Goal: Transaction & Acquisition: Download file/media

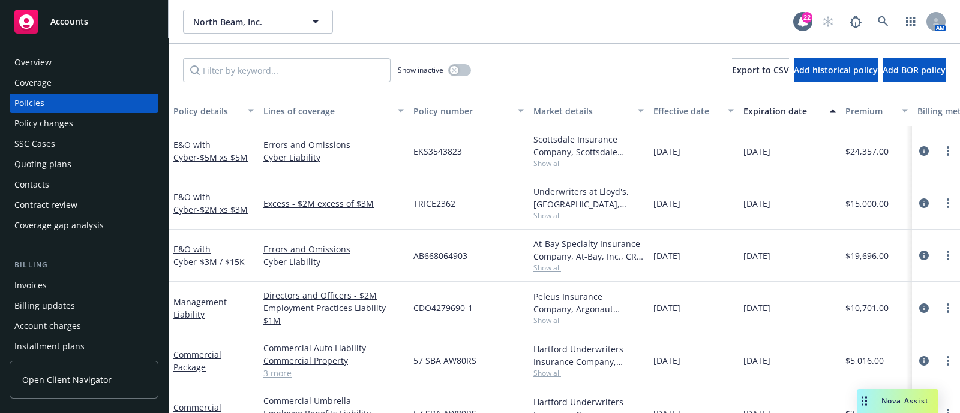
scroll to position [37, 136]
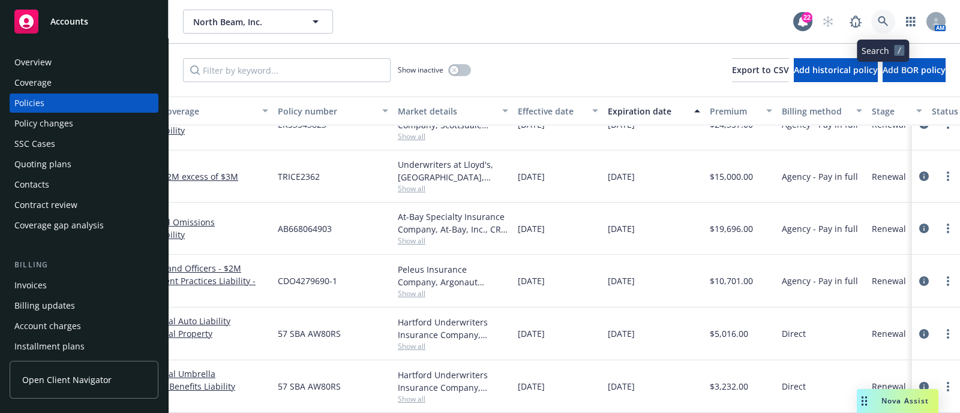
click at [884, 21] on icon at bounding box center [883, 21] width 10 height 10
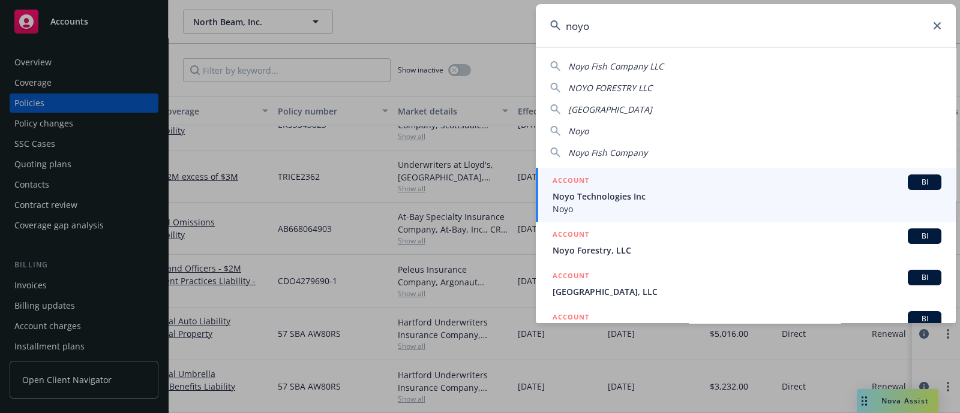
type input "noyo"
click at [605, 184] on div "ACCOUNT BI" at bounding box center [747, 183] width 389 height 16
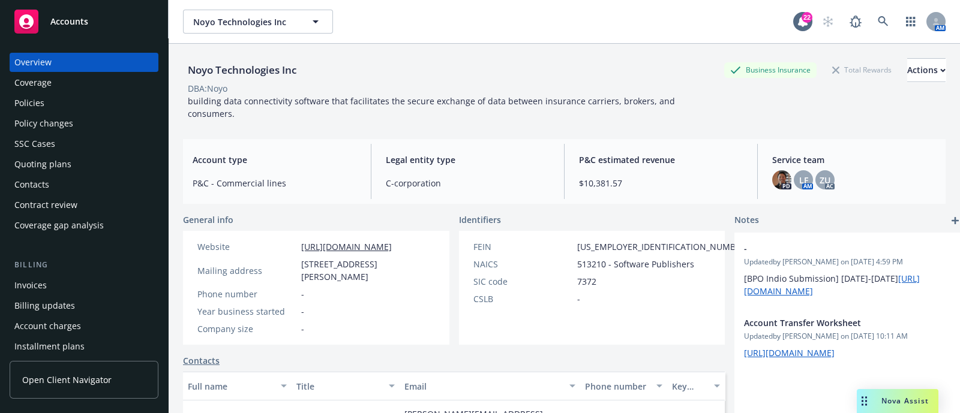
click at [69, 109] on div "Policies" at bounding box center [83, 103] width 139 height 19
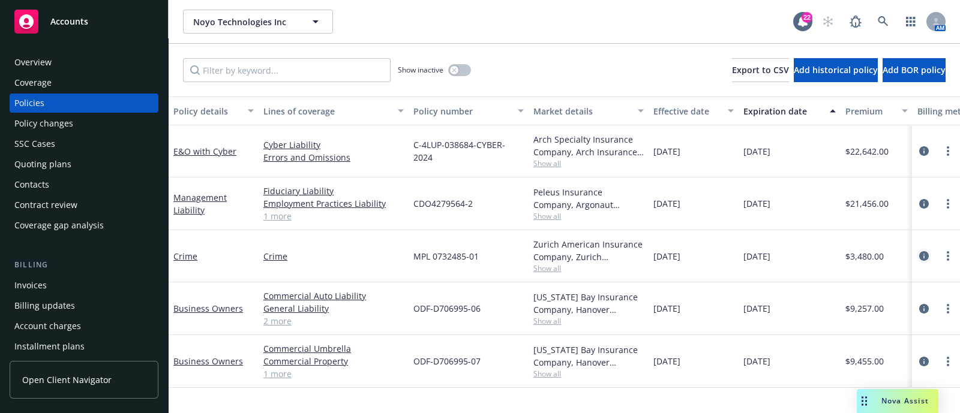
click at [927, 257] on icon "circleInformation" at bounding box center [924, 256] width 10 height 10
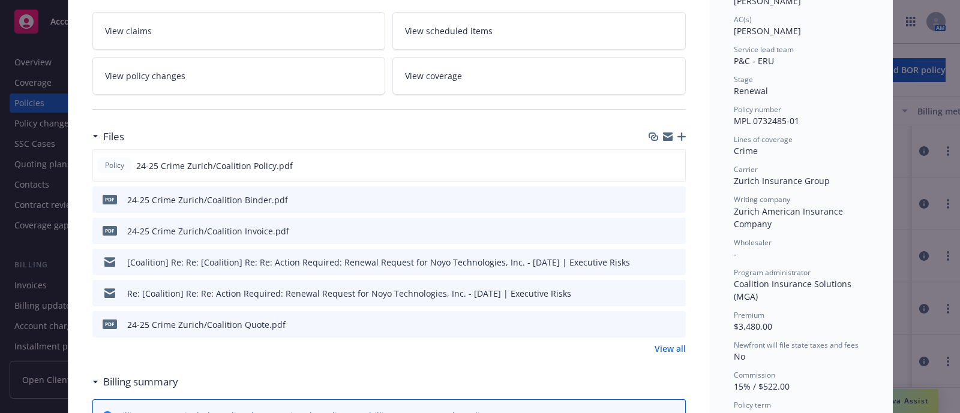
scroll to position [205, 0]
click at [676, 164] on div "Policy 24-25 Crime Zurich/Coalition Policy.pdf" at bounding box center [388, 165] width 593 height 32
click at [667, 344] on link "View all" at bounding box center [670, 348] width 31 height 13
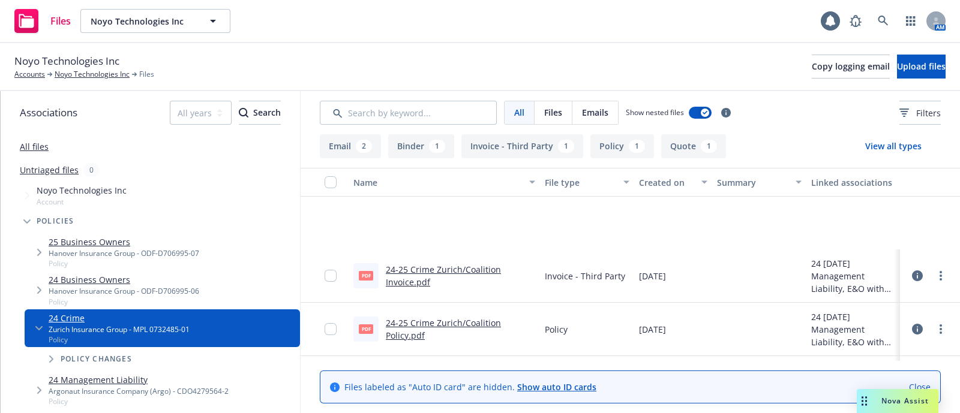
scroll to position [155, 0]
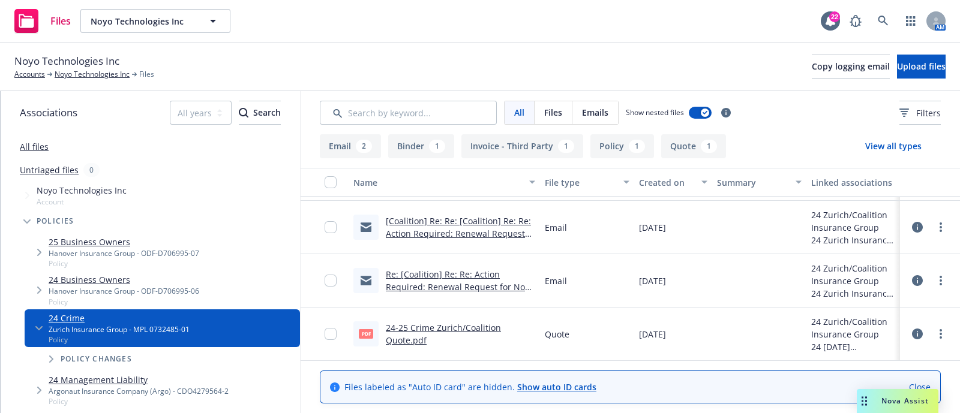
click at [488, 281] on link "Re: [Coalition] Re: Re: Action Required: Renewal Request for Noyo Technologies,…" at bounding box center [460, 293] width 148 height 49
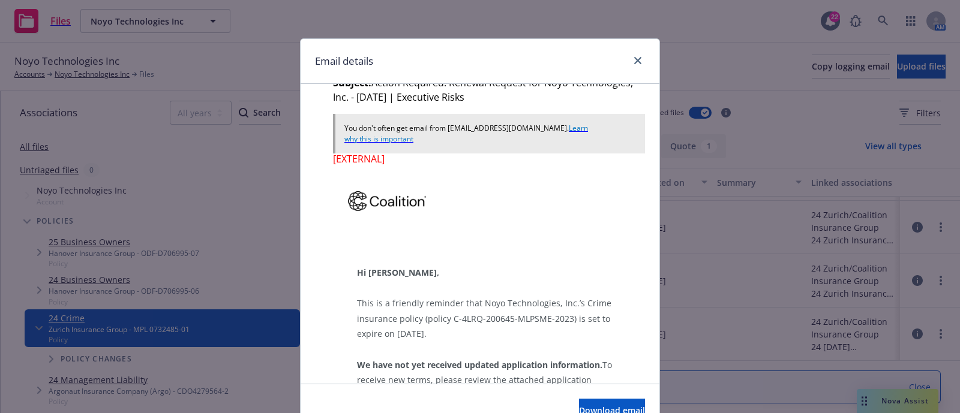
scroll to position [1657, 0]
click at [631, 58] on link "close" at bounding box center [638, 60] width 14 height 14
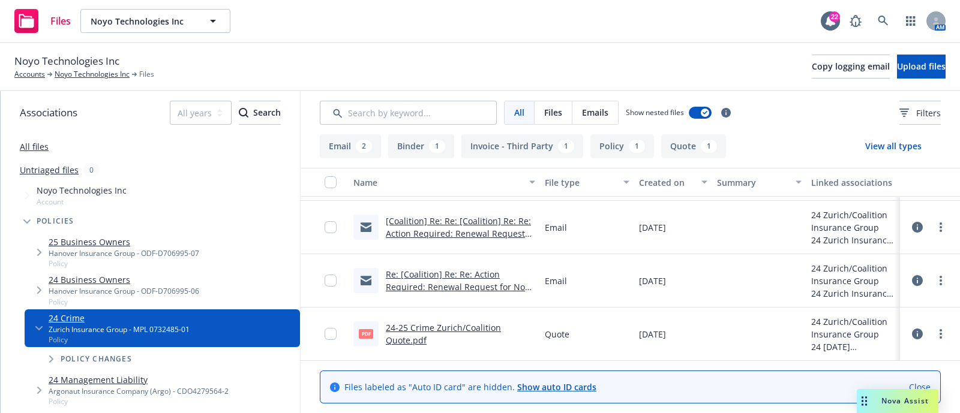
click at [451, 233] on link "[Coalition] Re: Re: [Coalition] Re: Re: Action Required: Renewal Request for No…" at bounding box center [458, 239] width 145 height 49
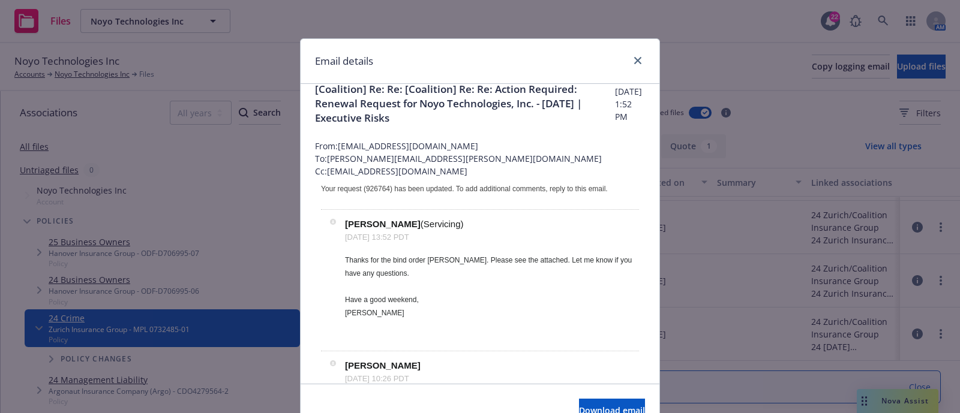
scroll to position [0, 0]
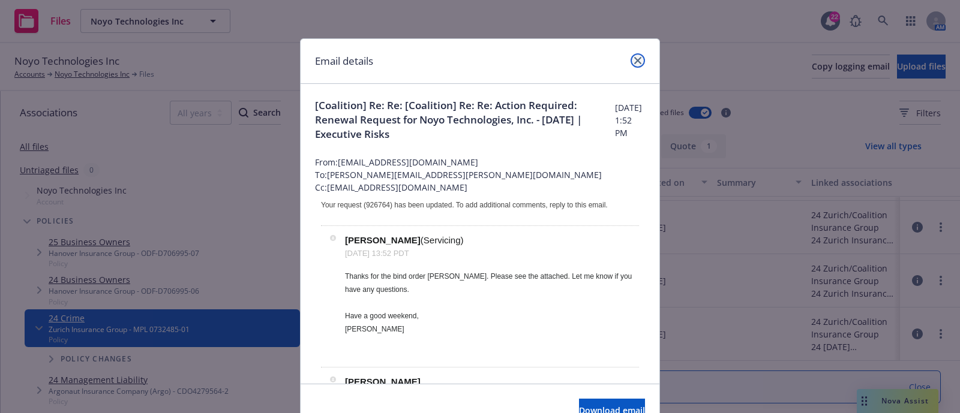
click at [634, 58] on icon "close" at bounding box center [637, 60] width 7 height 7
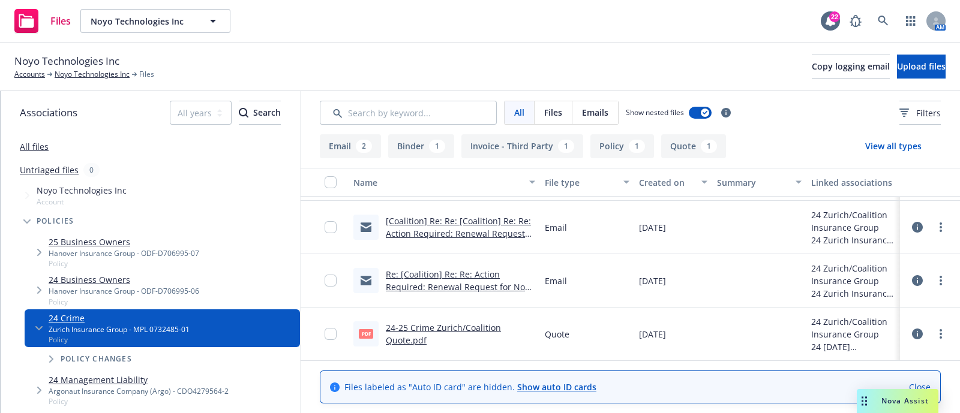
click at [478, 270] on link "Re: [Coalition] Re: Re: Action Required: Renewal Request for Noyo Technologies,…" at bounding box center [460, 293] width 148 height 49
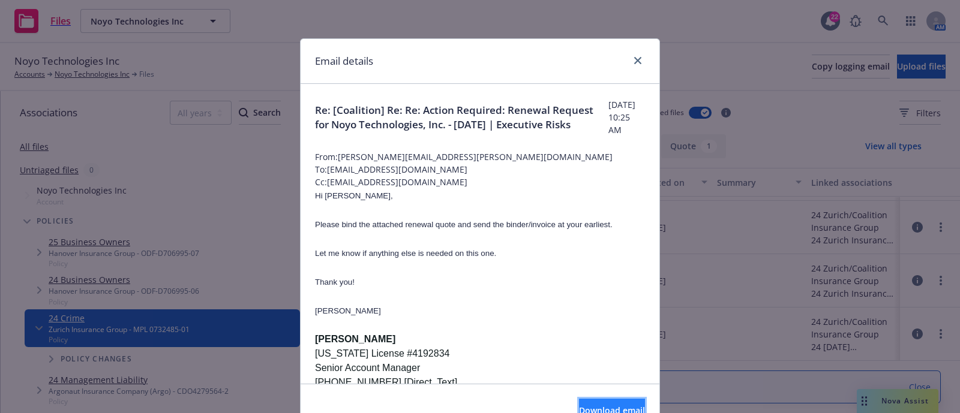
click at [586, 403] on button "Download email" at bounding box center [612, 411] width 66 height 24
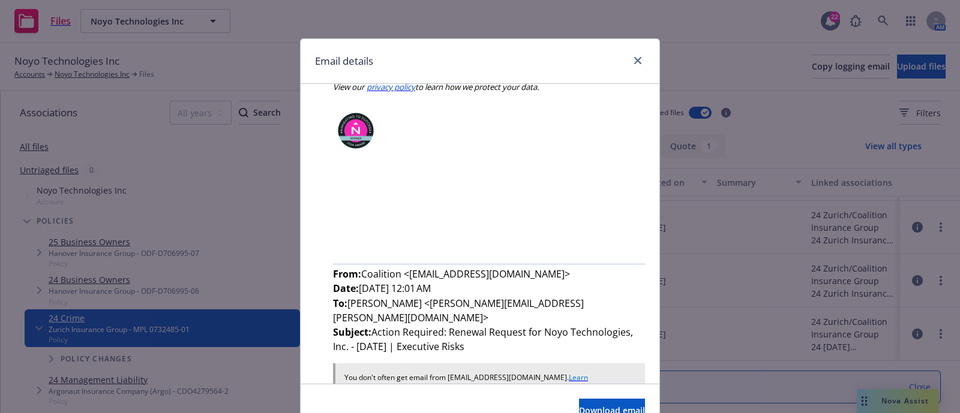
scroll to position [1405, 0]
drag, startPoint x: 624, startPoint y: 61, endPoint x: 644, endPoint y: 61, distance: 19.8
click at [644, 61] on div "Email details" at bounding box center [480, 61] width 359 height 45
click at [634, 61] on icon "close" at bounding box center [637, 60] width 7 height 7
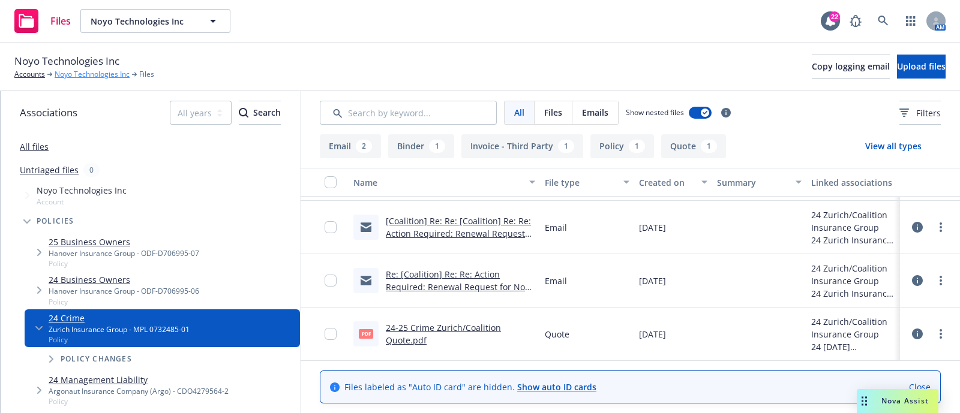
click at [94, 70] on link "Noyo Technologies Inc" at bounding box center [92, 74] width 75 height 11
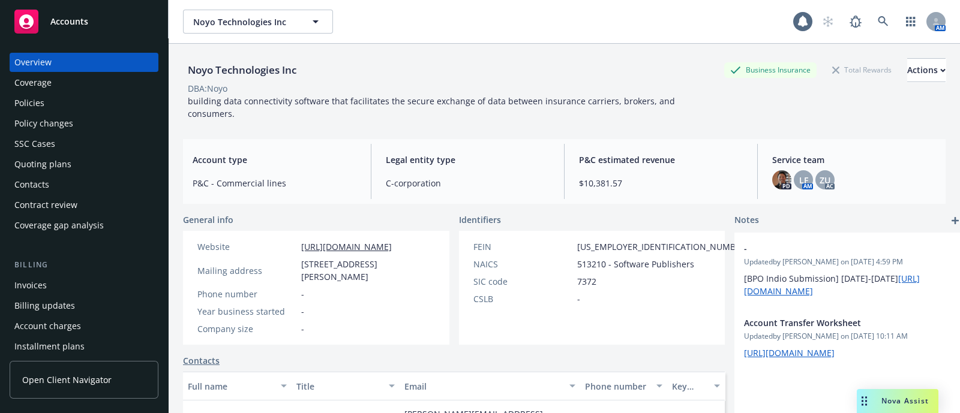
click at [85, 160] on div "Quoting plans" at bounding box center [83, 164] width 139 height 19
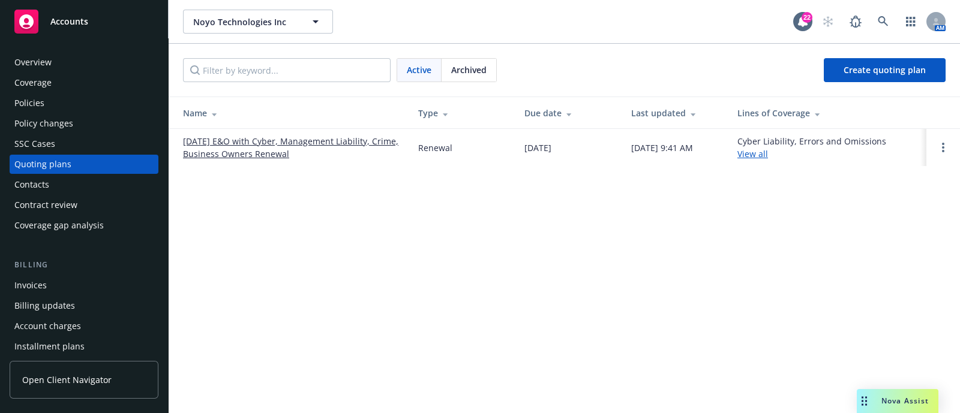
click at [451, 70] on span "Archived" at bounding box center [468, 70] width 35 height 13
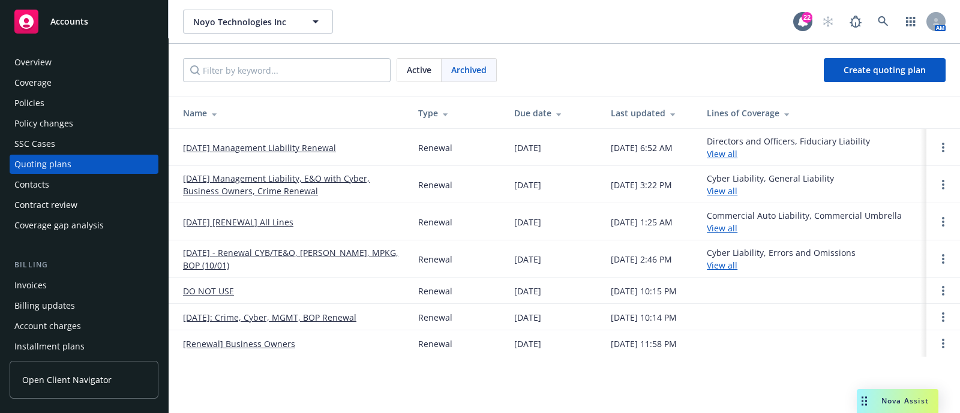
click at [294, 183] on link "[DATE] Management Liability, E&O with Cyber, Business Owners, Crime Renewal" at bounding box center [291, 184] width 216 height 25
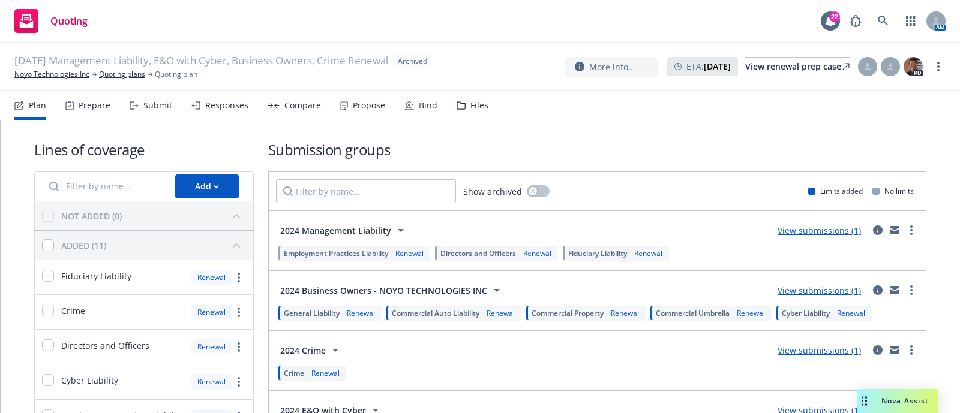
click at [470, 112] on div "Files" at bounding box center [473, 105] width 32 height 29
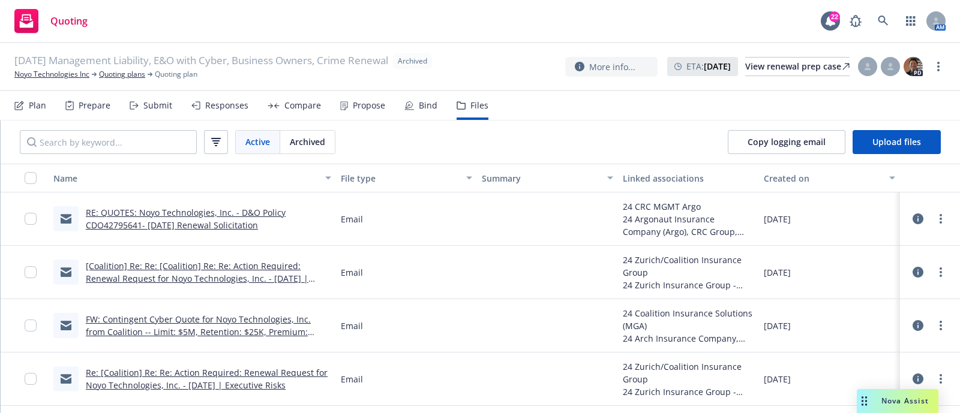
scroll to position [900, 0]
click at [163, 146] on input "Search by keyword..." at bounding box center [108, 142] width 177 height 24
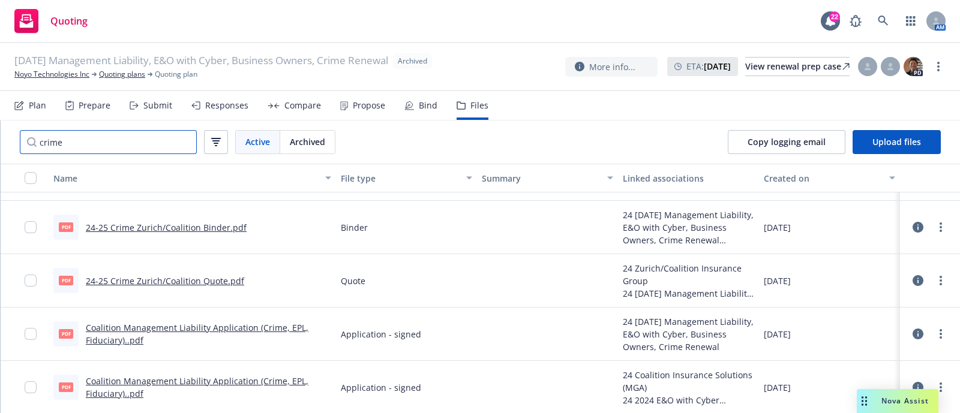
scroll to position [0, 0]
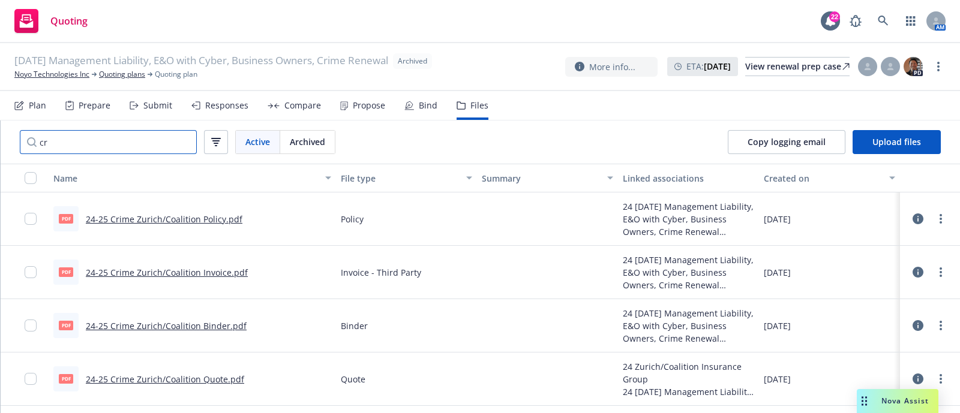
type input "c"
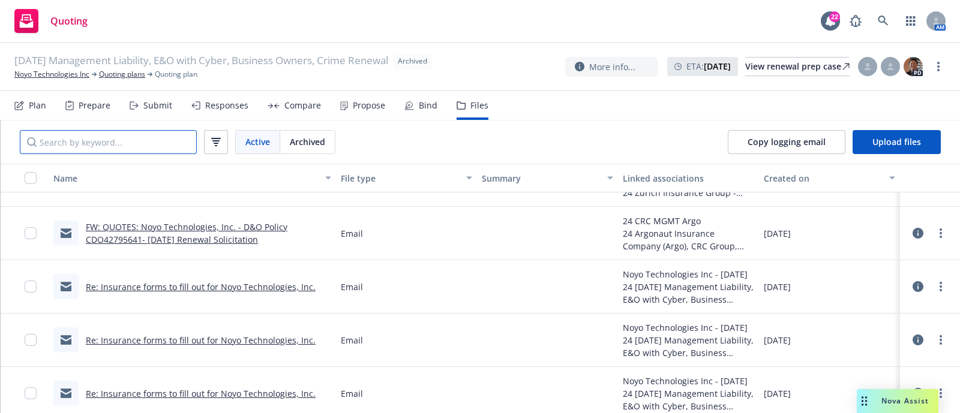
scroll to position [1144, 0]
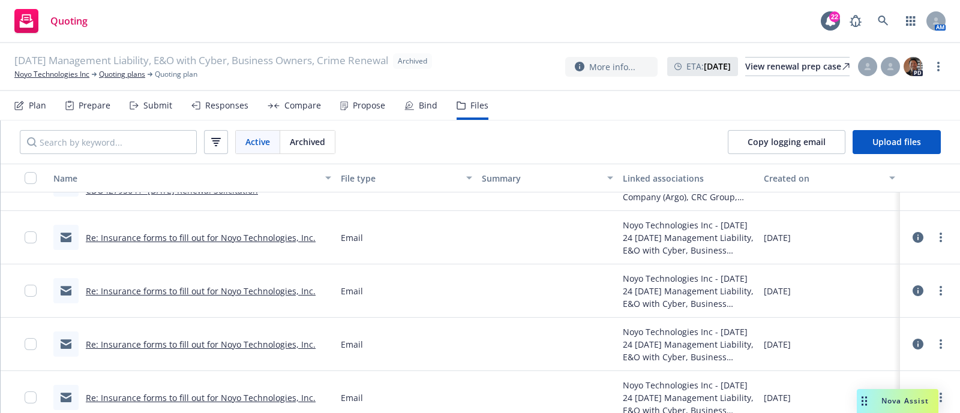
click at [267, 238] on link "Re: Insurance forms to fill out for Noyo Technologies, Inc." at bounding box center [201, 237] width 230 height 11
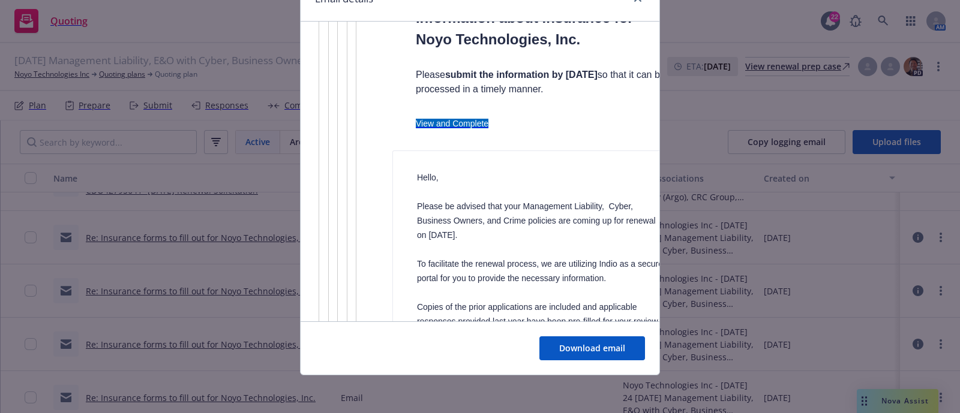
scroll to position [0, 0]
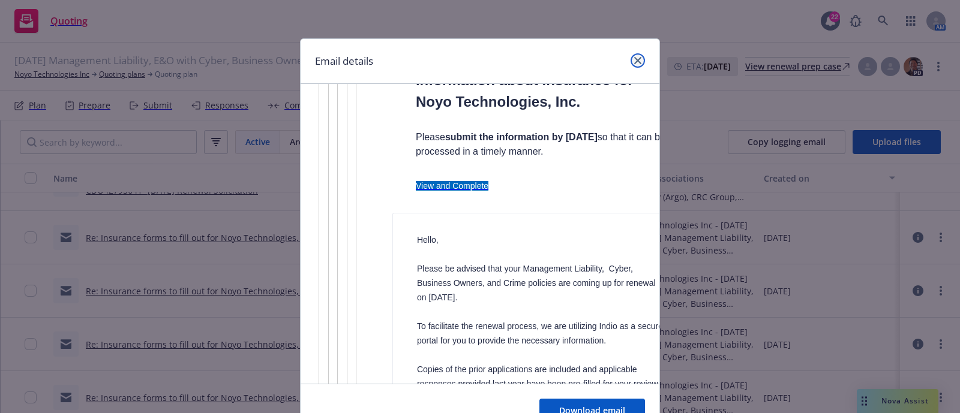
click at [633, 56] on link "close" at bounding box center [638, 60] width 14 height 14
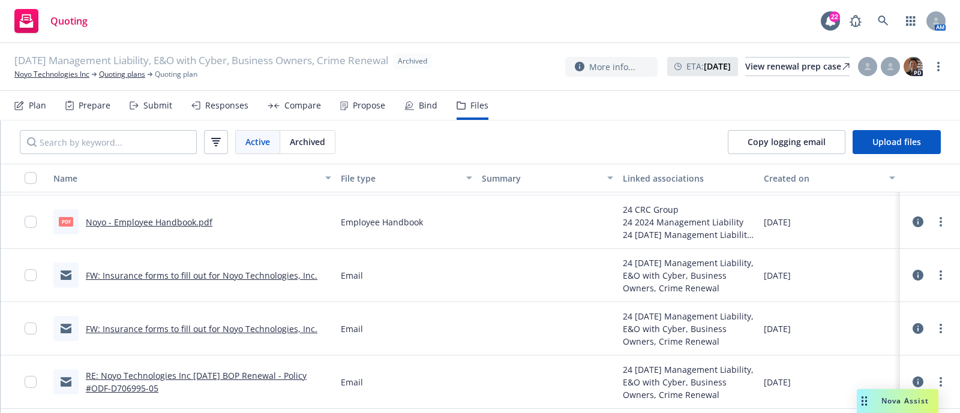
scroll to position [3906, 0]
click at [241, 271] on link "FW: Insurance forms to fill out for Noyo Technologies, Inc." at bounding box center [202, 275] width 232 height 11
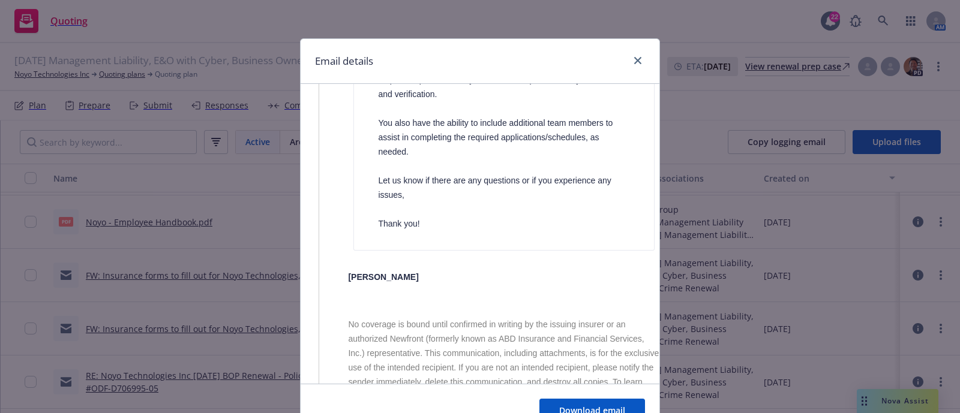
scroll to position [943, 0]
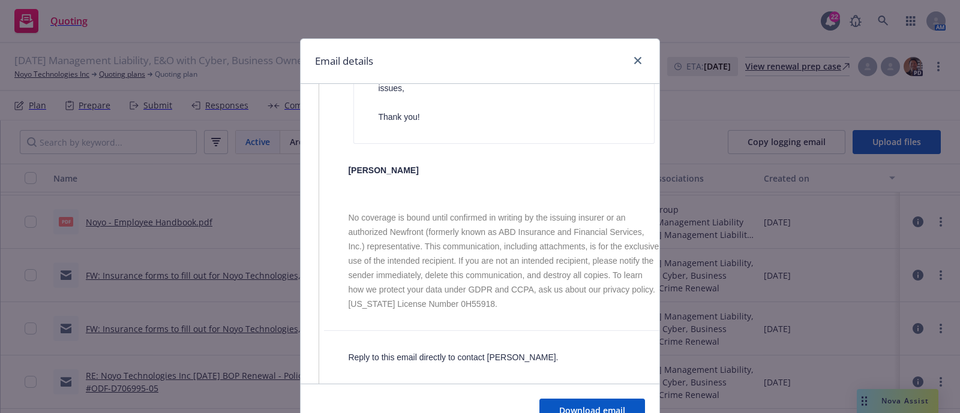
click at [641, 64] on div "Email details" at bounding box center [480, 61] width 359 height 45
click at [636, 60] on link "close" at bounding box center [638, 60] width 14 height 14
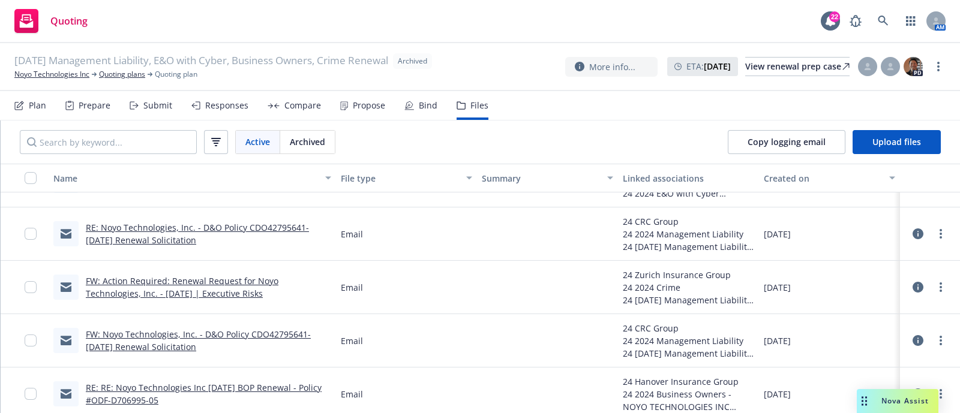
scroll to position [3156, 0]
click at [254, 285] on div "FW: Action Required: Renewal Request for Noyo Technologies, Inc. - 2024-10-01 |…" at bounding box center [208, 286] width 245 height 25
click at [254, 283] on link "FW: Action Required: Renewal Request for Noyo Technologies, Inc. - 2024-10-01 |…" at bounding box center [182, 286] width 193 height 24
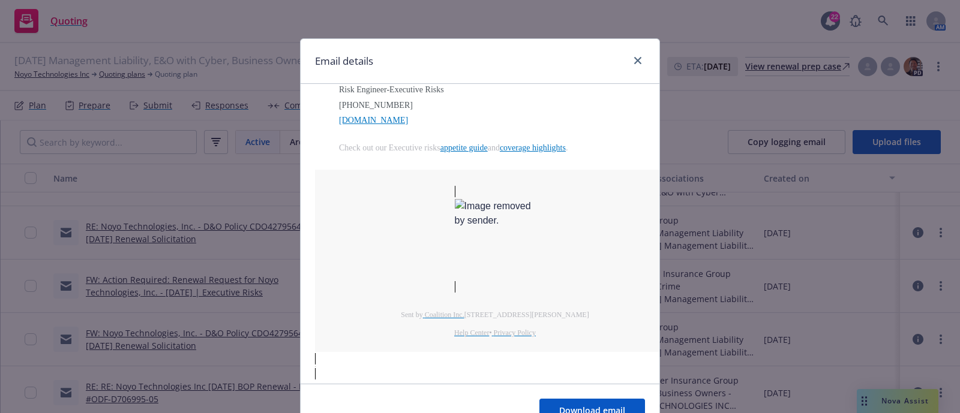
scroll to position [1140, 0]
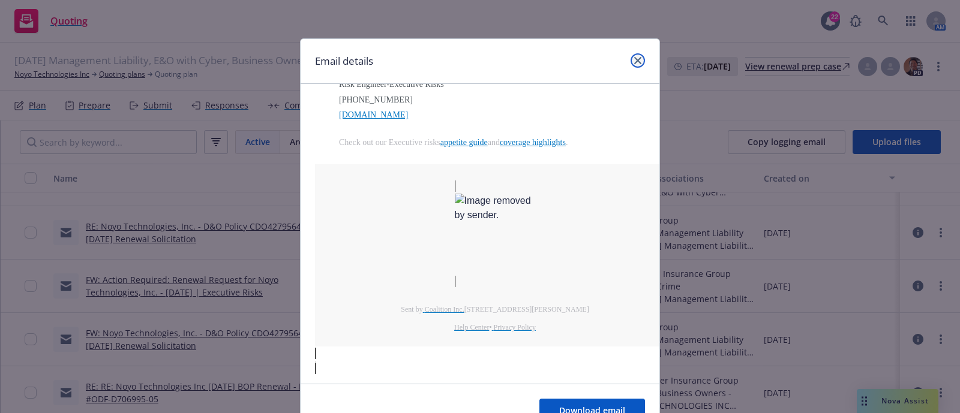
click at [637, 61] on link "close" at bounding box center [638, 60] width 14 height 14
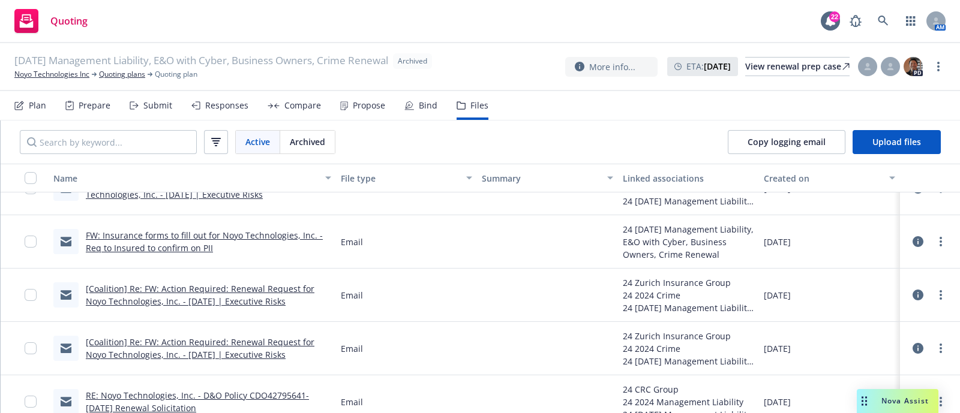
scroll to position [2826, 0]
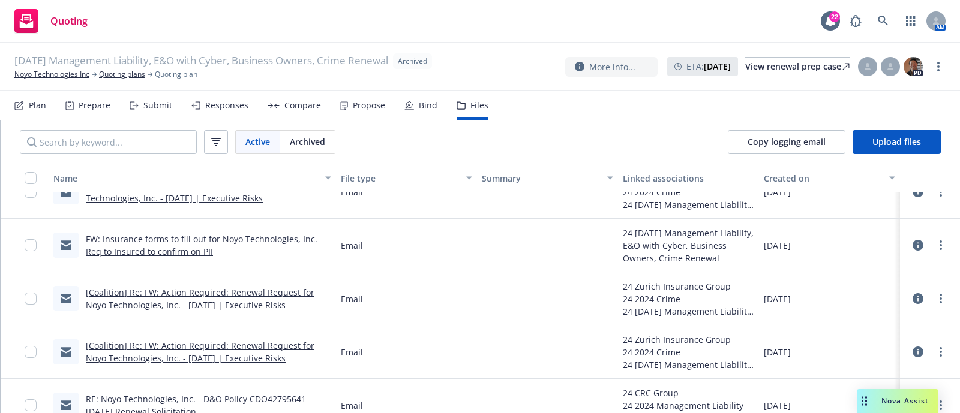
click at [206, 244] on div "FW: Insurance forms to fill out for Noyo Technologies, Inc. - Req to Insured to…" at bounding box center [208, 245] width 245 height 25
click at [206, 241] on link "FW: Insurance forms to fill out for Noyo Technologies, Inc. - Req to Insured to…" at bounding box center [204, 245] width 237 height 24
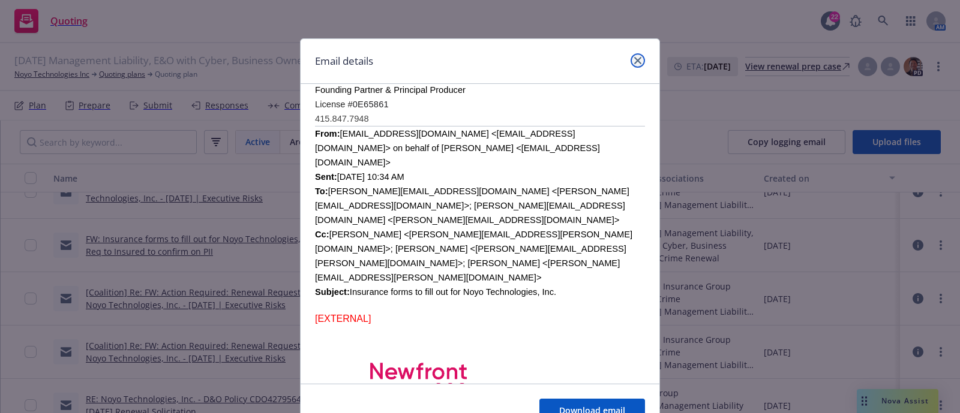
scroll to position [1143, 0]
click at [631, 58] on link "close" at bounding box center [638, 60] width 14 height 14
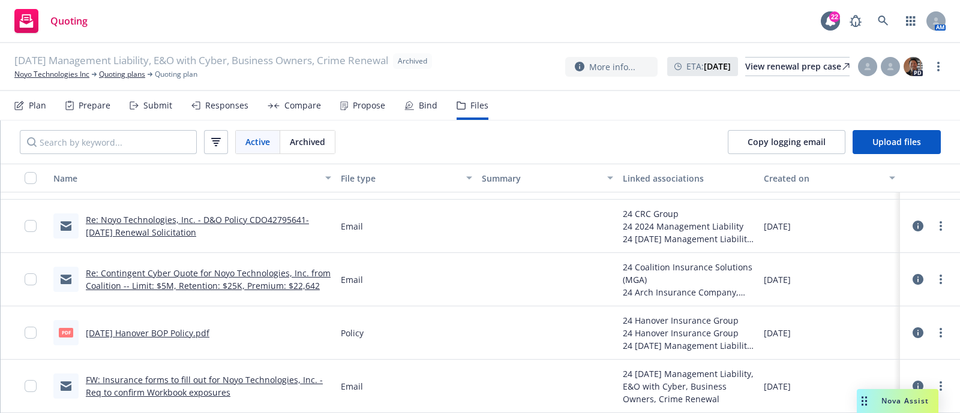
scroll to position [2143, 0]
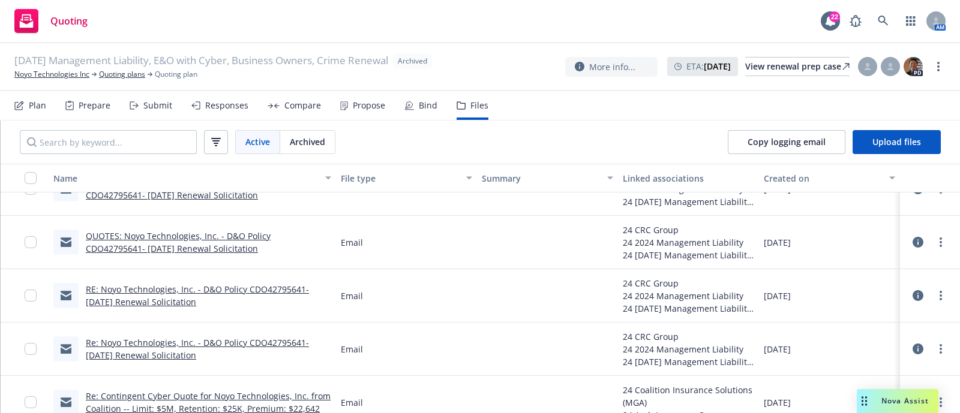
click at [173, 337] on link "Re: Noyo Technologies, Inc. - D&O Policy CDO42795641- 10/1/2024 Renewal Solicit…" at bounding box center [197, 349] width 223 height 24
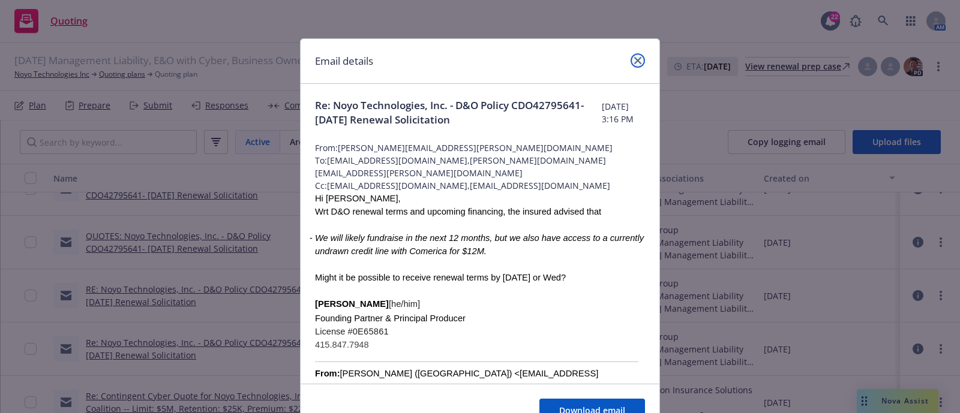
click at [637, 58] on link "close" at bounding box center [638, 60] width 14 height 14
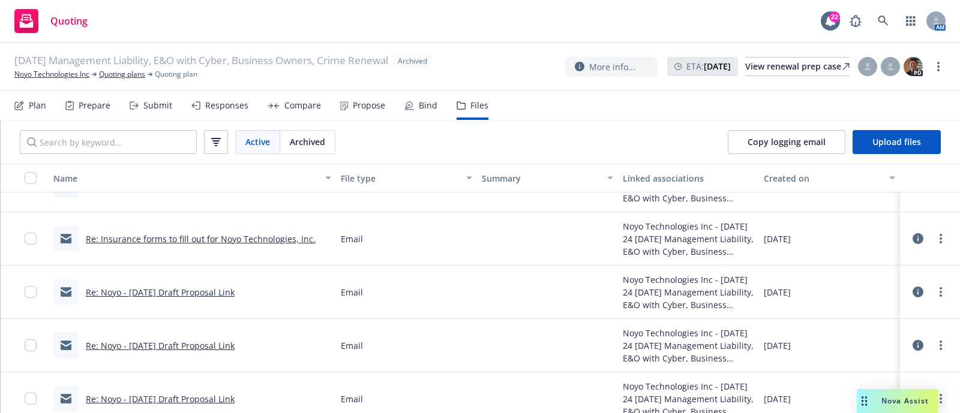
scroll to position [1339, 0]
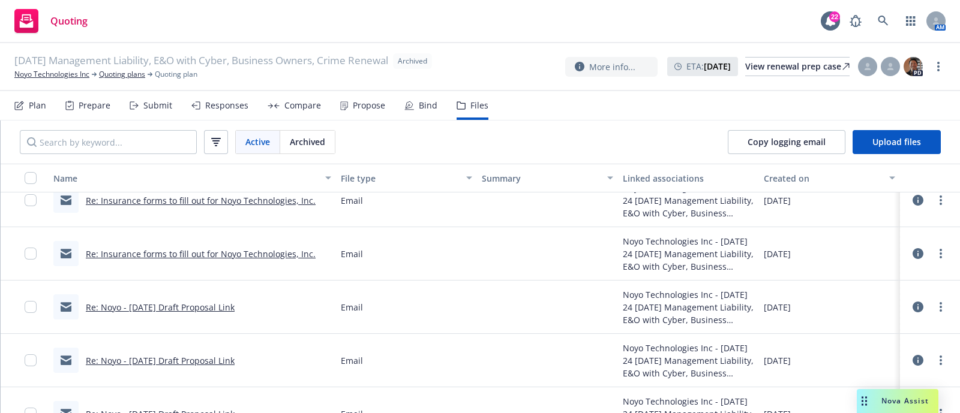
click at [293, 252] on link "Re: Insurance forms to fill out for Noyo Technologies, Inc." at bounding box center [201, 253] width 230 height 11
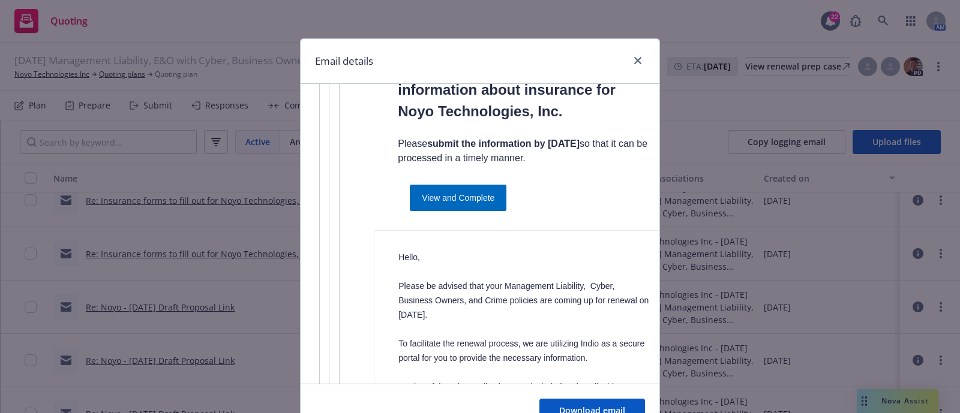
scroll to position [2817, 0]
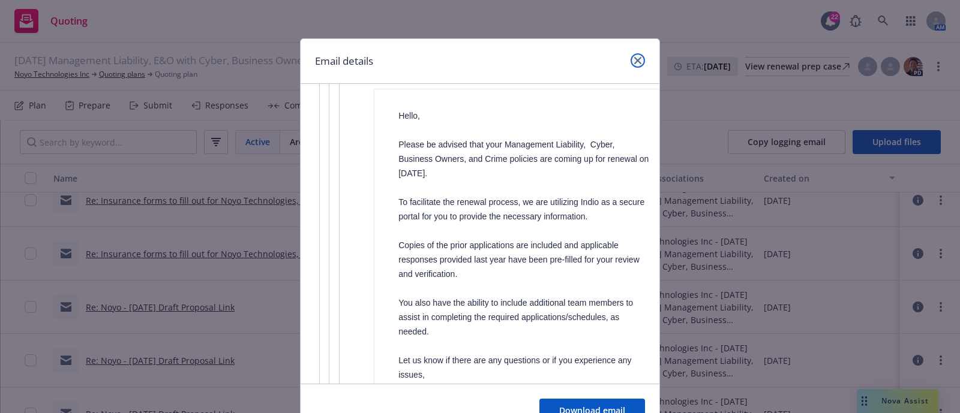
click at [637, 56] on link "close" at bounding box center [638, 60] width 14 height 14
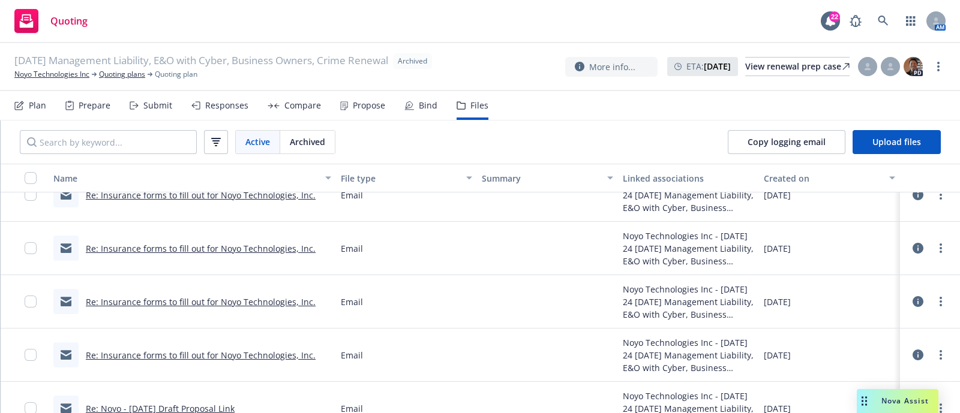
scroll to position [1237, 0]
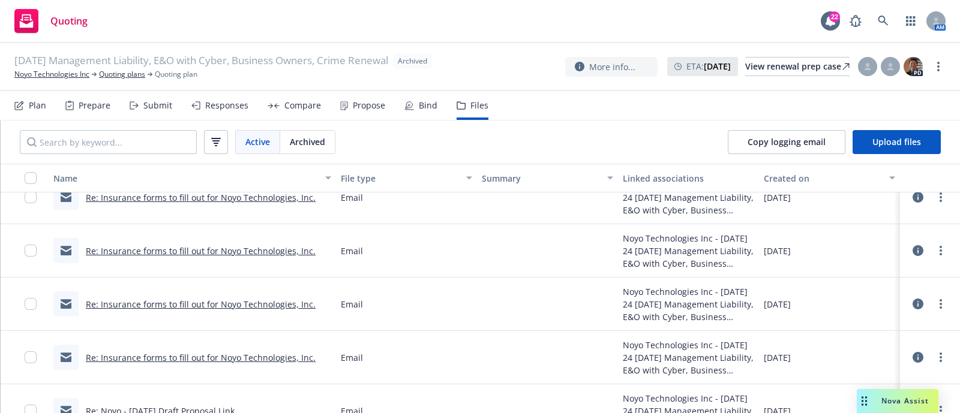
click at [263, 299] on link "Re: Insurance forms to fill out for Noyo Technologies, Inc." at bounding box center [201, 304] width 230 height 11
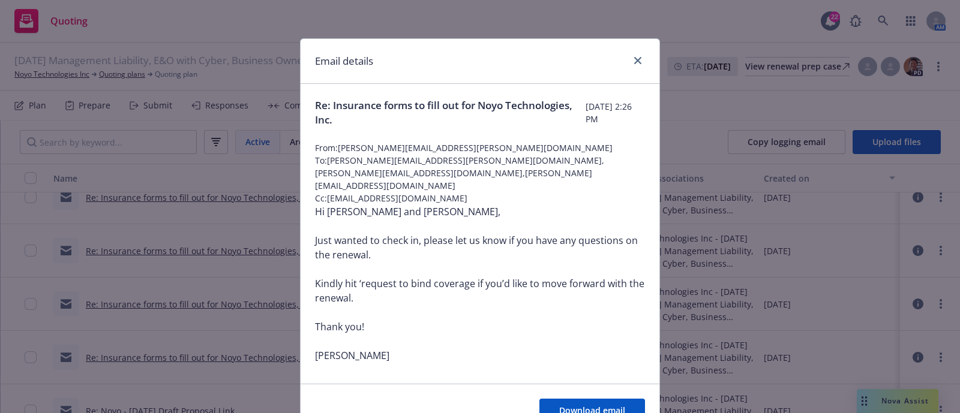
scroll to position [165, 0]
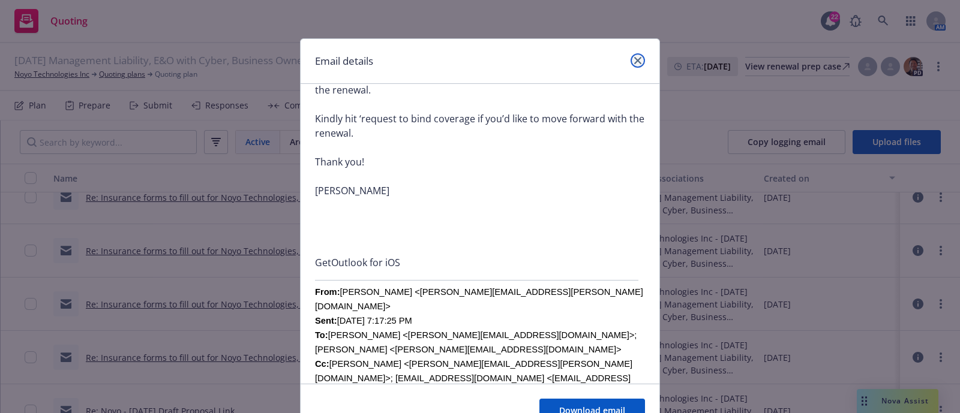
click at [634, 58] on icon "close" at bounding box center [637, 60] width 7 height 7
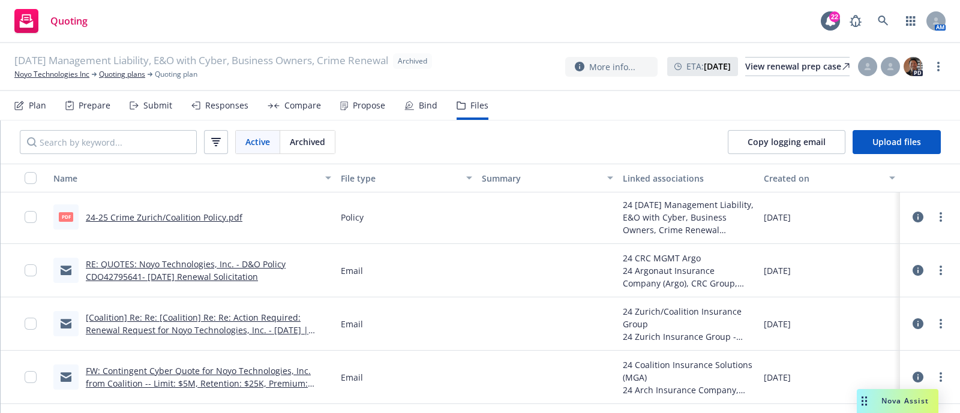
scroll to position [849, 0]
click at [241, 325] on link "[Coalition] Re: Re: [Coalition] Re: Re: Action Required: Renewal Request for No…" at bounding box center [197, 329] width 223 height 37
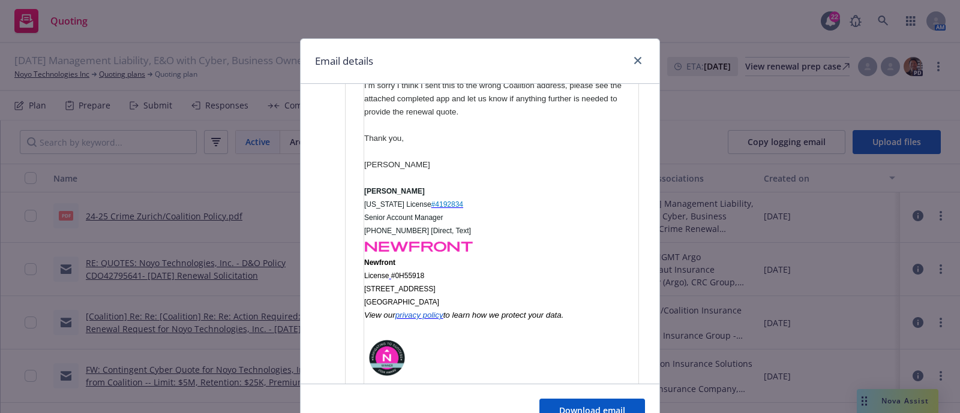
scroll to position [1362, 0]
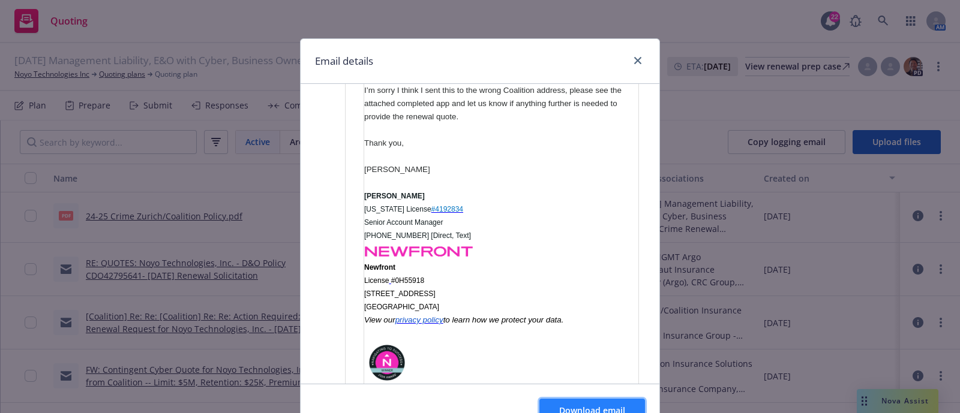
click at [581, 401] on button "Download email" at bounding box center [592, 411] width 106 height 24
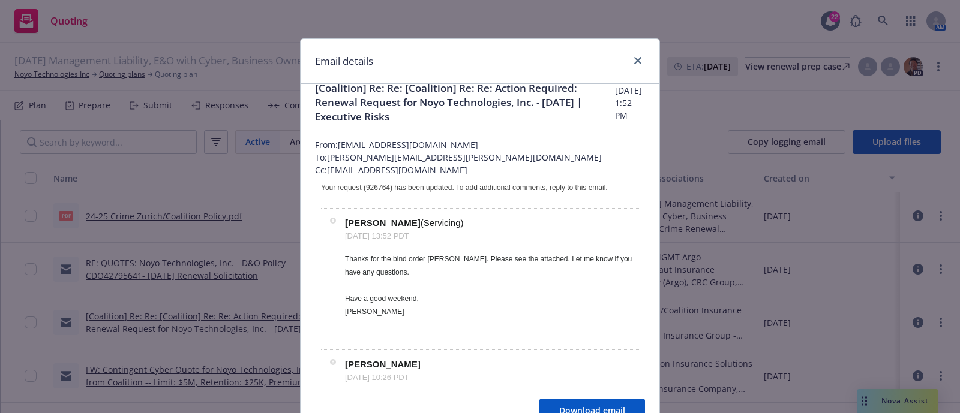
scroll to position [0, 0]
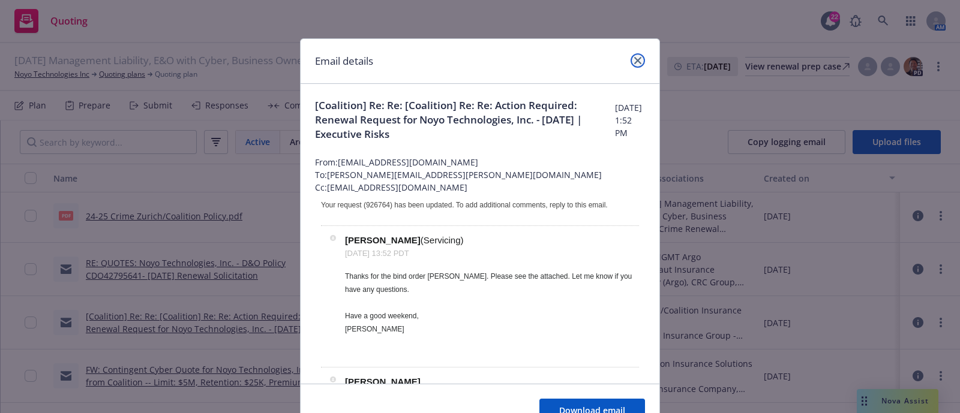
click at [634, 58] on icon "close" at bounding box center [637, 60] width 7 height 7
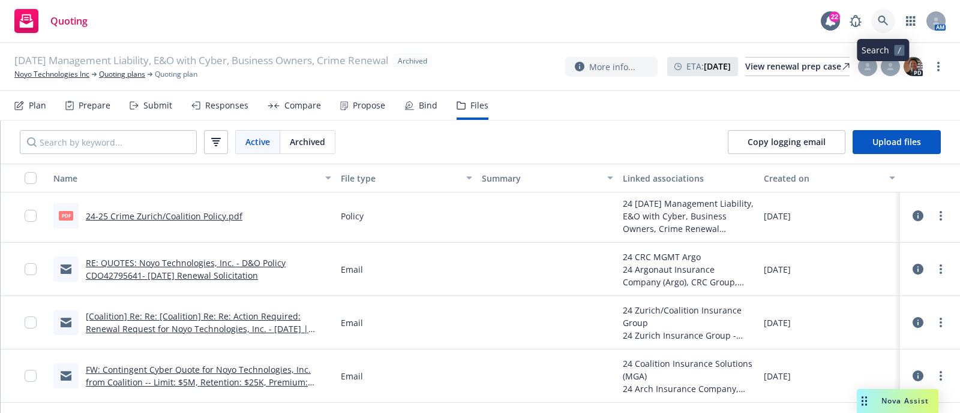
click at [874, 21] on link at bounding box center [883, 21] width 24 height 24
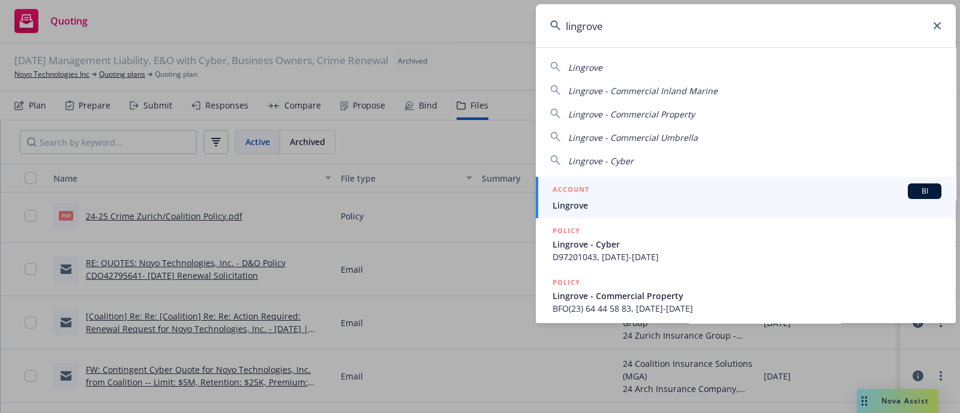
type input "lingrove"
click at [614, 193] on div "ACCOUNT BI" at bounding box center [747, 192] width 389 height 16
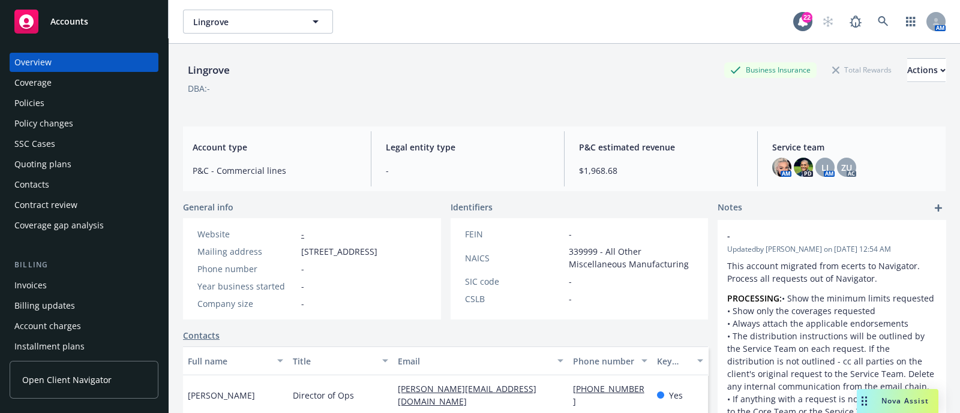
click at [76, 103] on div "Policies" at bounding box center [83, 103] width 139 height 19
